Goal: Obtain resource: Obtain resource

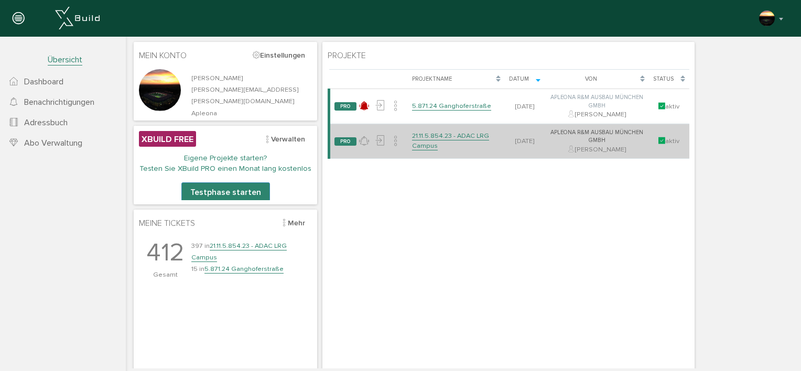
click at [429, 136] on link "21.11.5.854.23 - ADAC LRG Campus" at bounding box center [450, 141] width 77 height 18
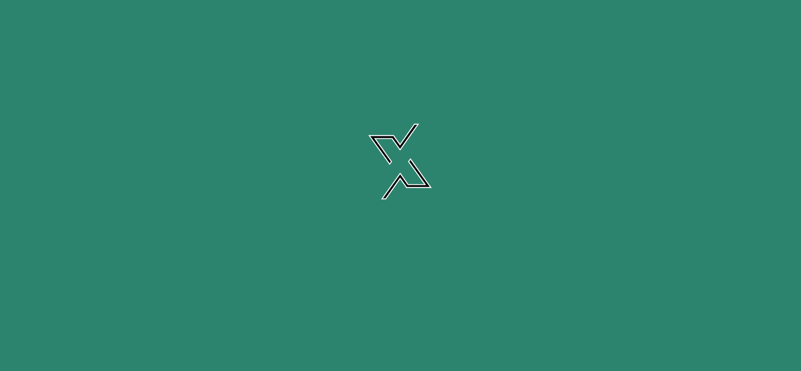
click at [429, 136] on link "21.11.5.854.23 - ADAC LRG Campus" at bounding box center [450, 141] width 77 height 18
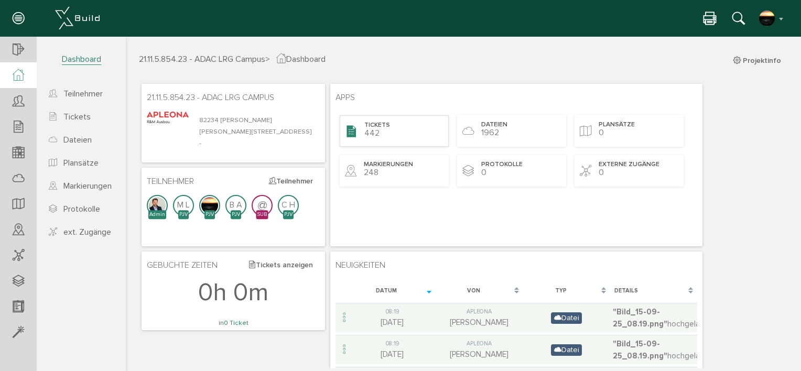
click at [401, 127] on div "Tickets 442" at bounding box center [394, 130] width 109 height 31
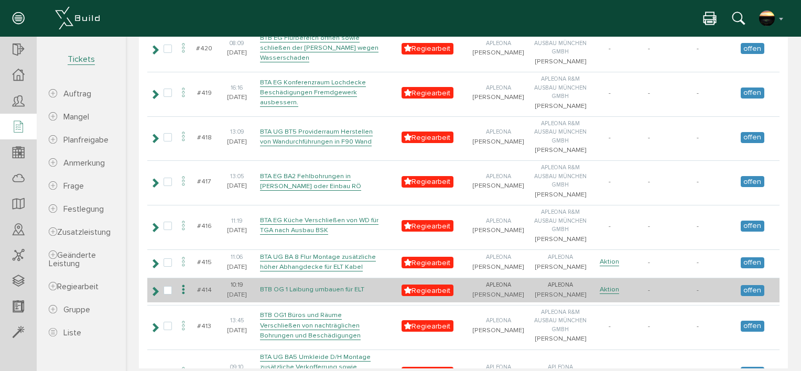
scroll to position [1467, 0]
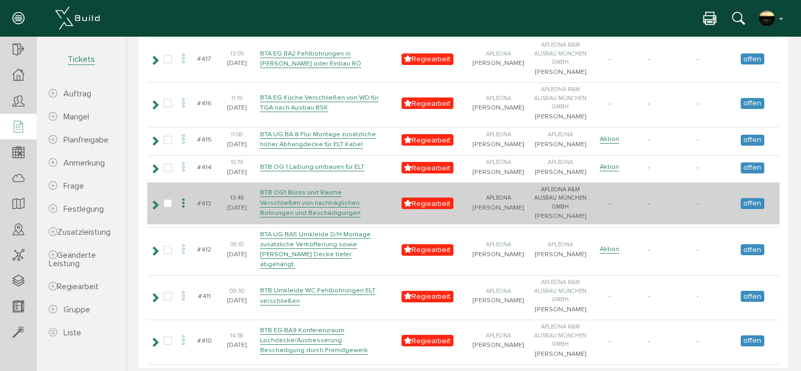
click at [190, 211] on icon at bounding box center [183, 204] width 13 height 14
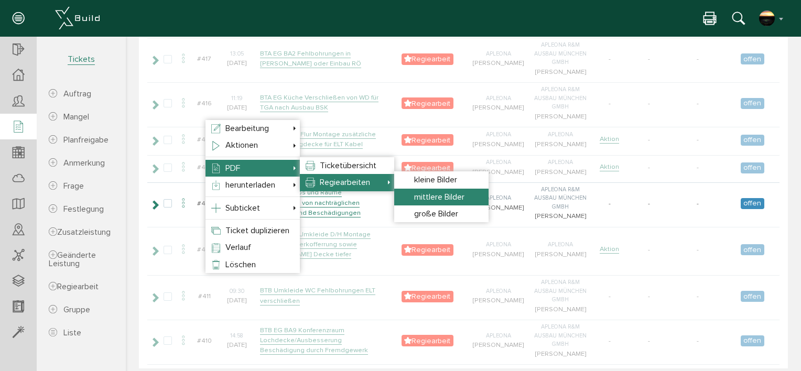
click at [459, 196] on span "mittlere Bilder" at bounding box center [439, 197] width 50 height 10
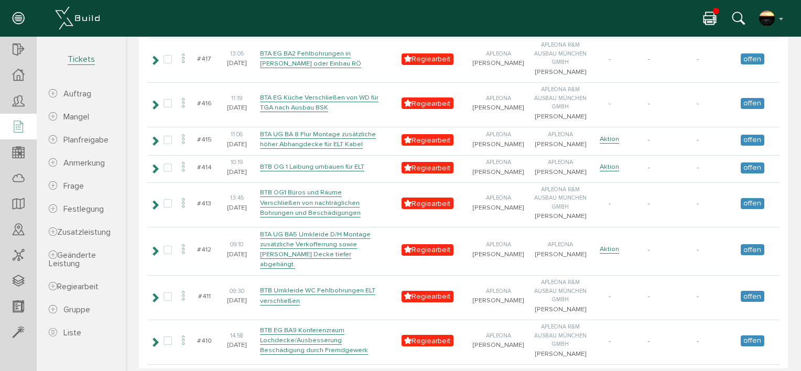
click at [483, 15] on icon at bounding box center [709, 19] width 13 height 15
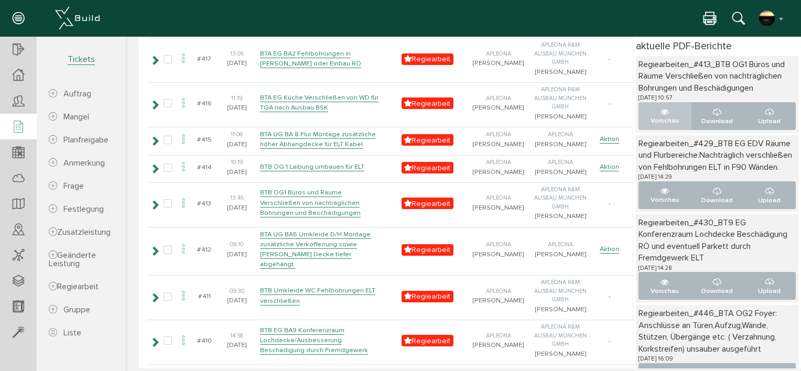
click at [483, 126] on p "Vorschau" at bounding box center [664, 121] width 35 height 10
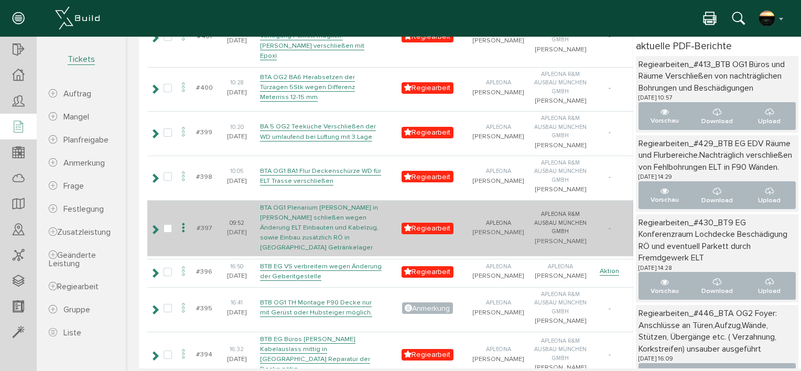
scroll to position [2323, 0]
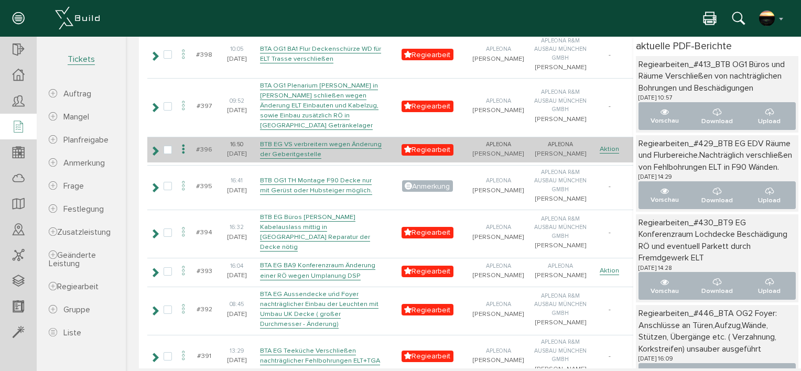
click at [190, 157] on icon at bounding box center [183, 150] width 13 height 14
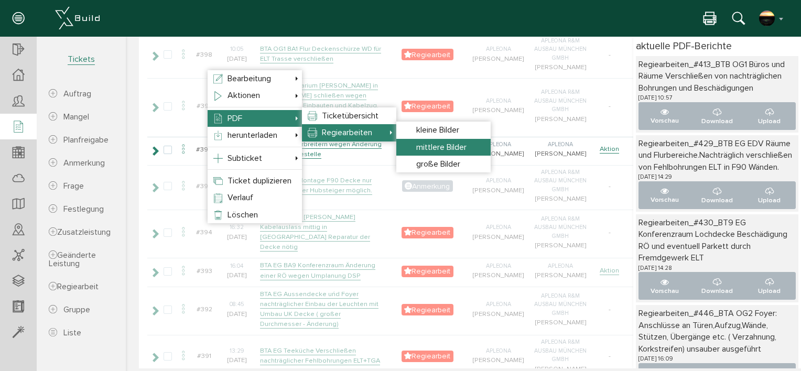
click at [426, 143] on span "mittlere Bilder" at bounding box center [441, 147] width 50 height 10
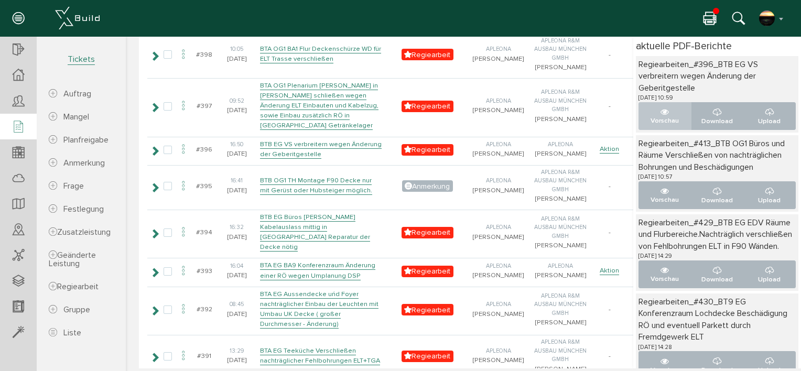
click at [483, 112] on icon "..." at bounding box center [664, 112] width 8 height 8
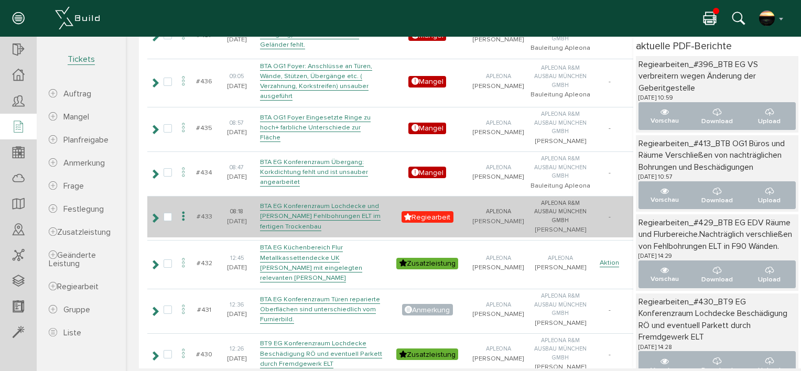
scroll to position [0, 0]
